Goal: Information Seeking & Learning: Understand process/instructions

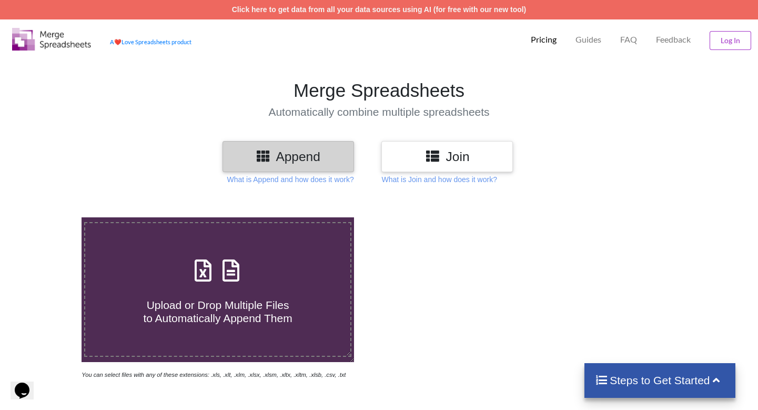
click at [322, 161] on h3 "Append" at bounding box center [288, 156] width 116 height 15
click at [461, 152] on h3 "Join" at bounding box center [447, 156] width 116 height 15
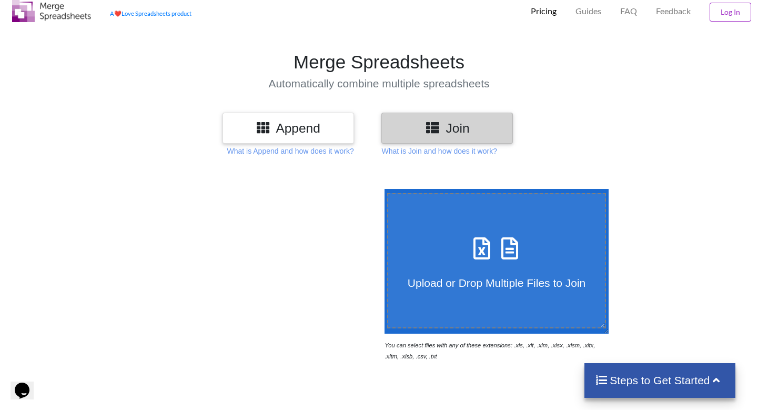
scroll to position [32, 0]
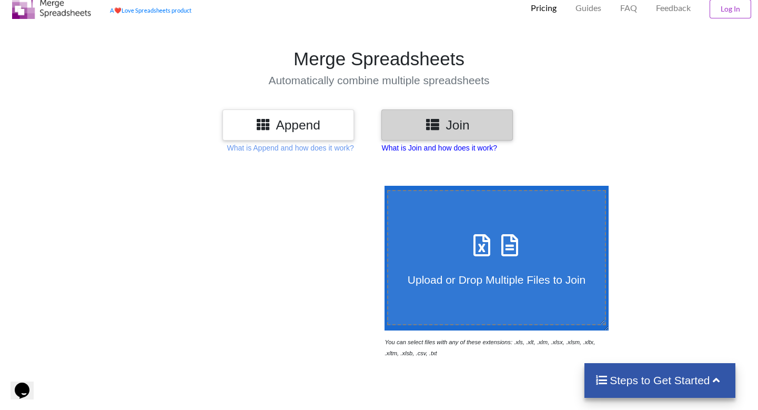
click at [431, 144] on p "What is Join and how does it work?" at bounding box center [438, 147] width 115 height 11
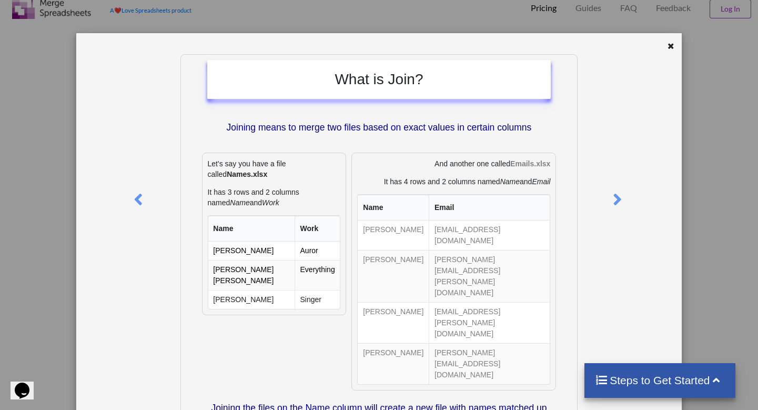
click at [661, 52] on div at bounding box center [655, 47] width 50 height 13
click at [666, 45] on icon at bounding box center [670, 44] width 9 height 7
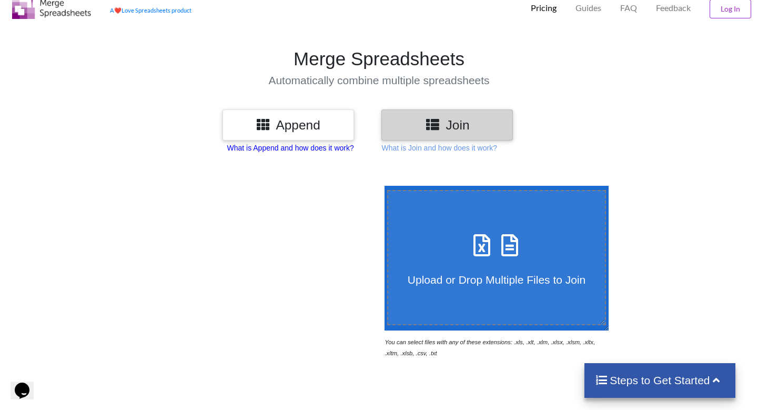
click at [291, 151] on p "What is Append and how does it work?" at bounding box center [290, 147] width 127 height 11
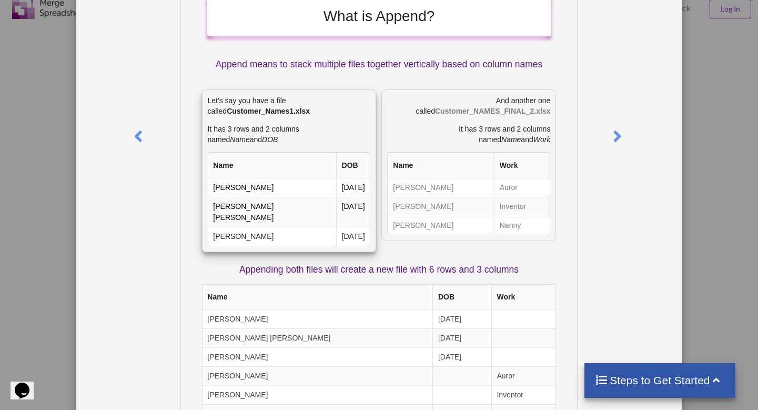
scroll to position [59, 0]
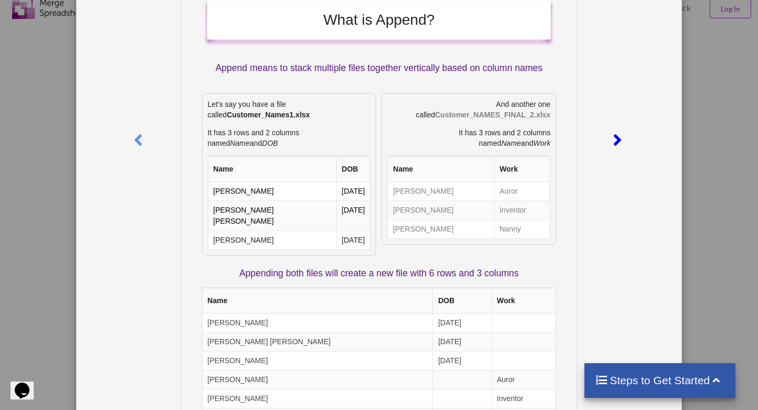
click at [613, 133] on icon at bounding box center [618, 135] width 22 height 18
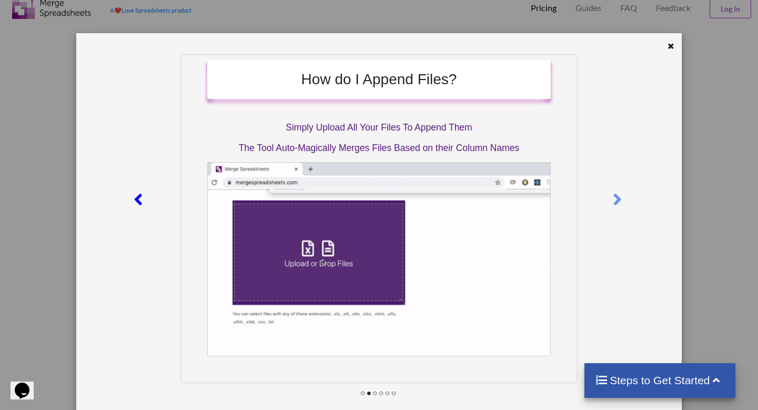
click at [137, 199] on icon at bounding box center [138, 195] width 22 height 18
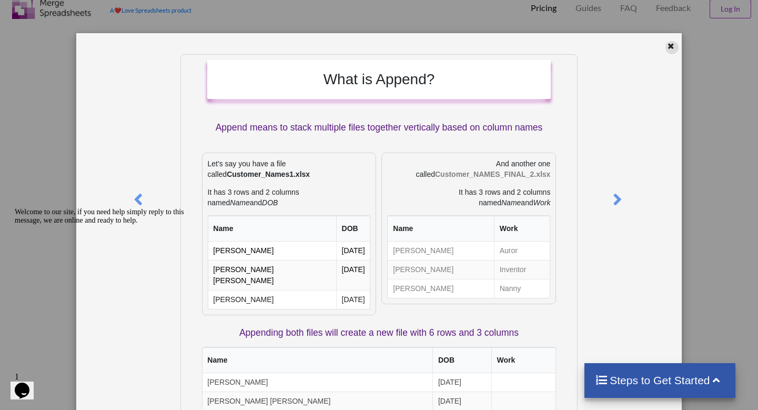
click at [666, 46] on icon at bounding box center [670, 44] width 9 height 7
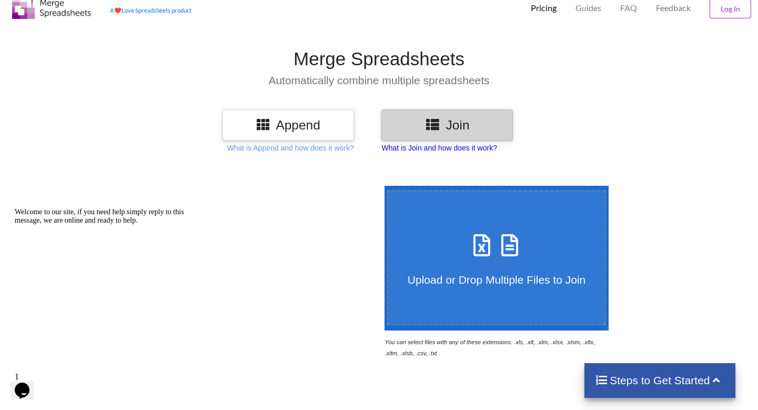
click at [470, 147] on p "What is Join and how does it work?" at bounding box center [438, 147] width 115 height 11
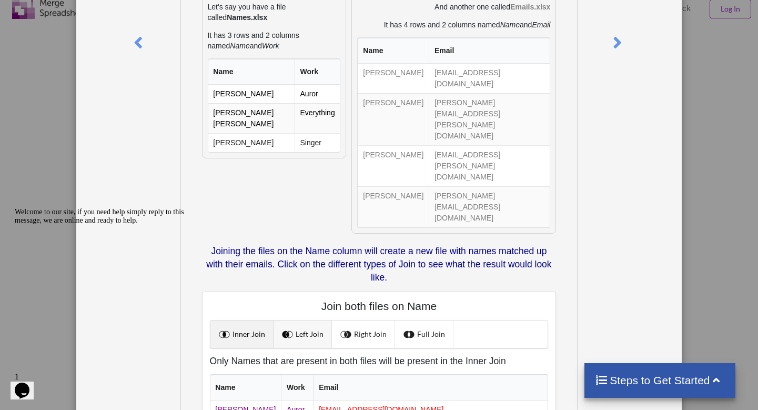
scroll to position [156, 0]
click at [310, 321] on link "Left Join" at bounding box center [302, 334] width 58 height 27
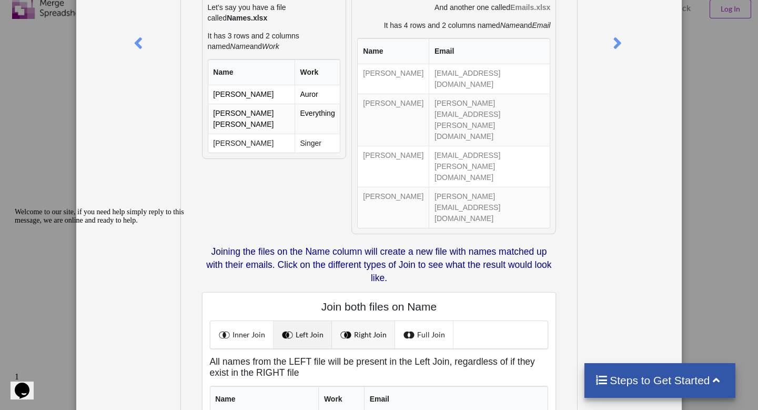
click at [353, 321] on link "Right Join" at bounding box center [363, 334] width 63 height 27
